Goal: Find specific page/section: Find specific page/section

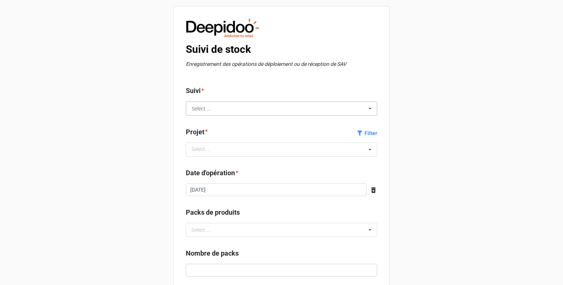
click at [197, 111] on input "text" at bounding box center [282, 108] width 191 height 13
click at [180, 72] on div "Suivi de stock Enregistrement des opérations de déploiement ou de réception de …" at bounding box center [282, 204] width 216 height 397
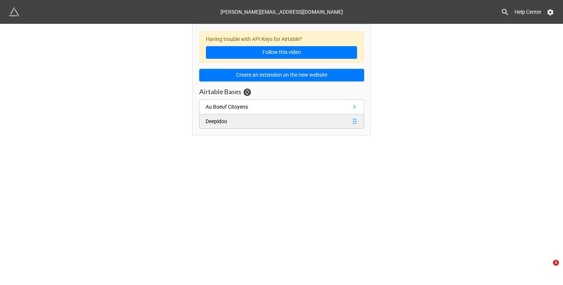
click at [220, 116] on link "Deepidoo" at bounding box center [281, 121] width 165 height 15
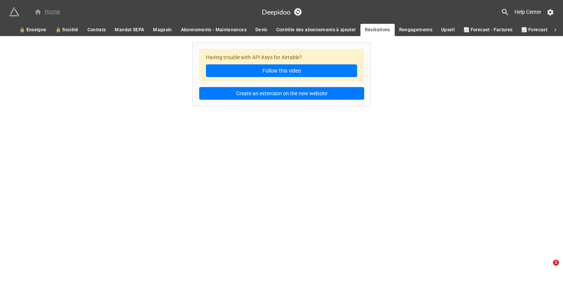
click at [44, 10] on div "Home" at bounding box center [47, 11] width 26 height 9
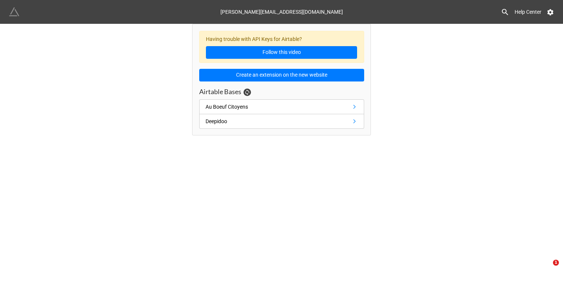
click at [14, 10] on img at bounding box center [14, 12] width 10 height 10
